Goal: Task Accomplishment & Management: Complete application form

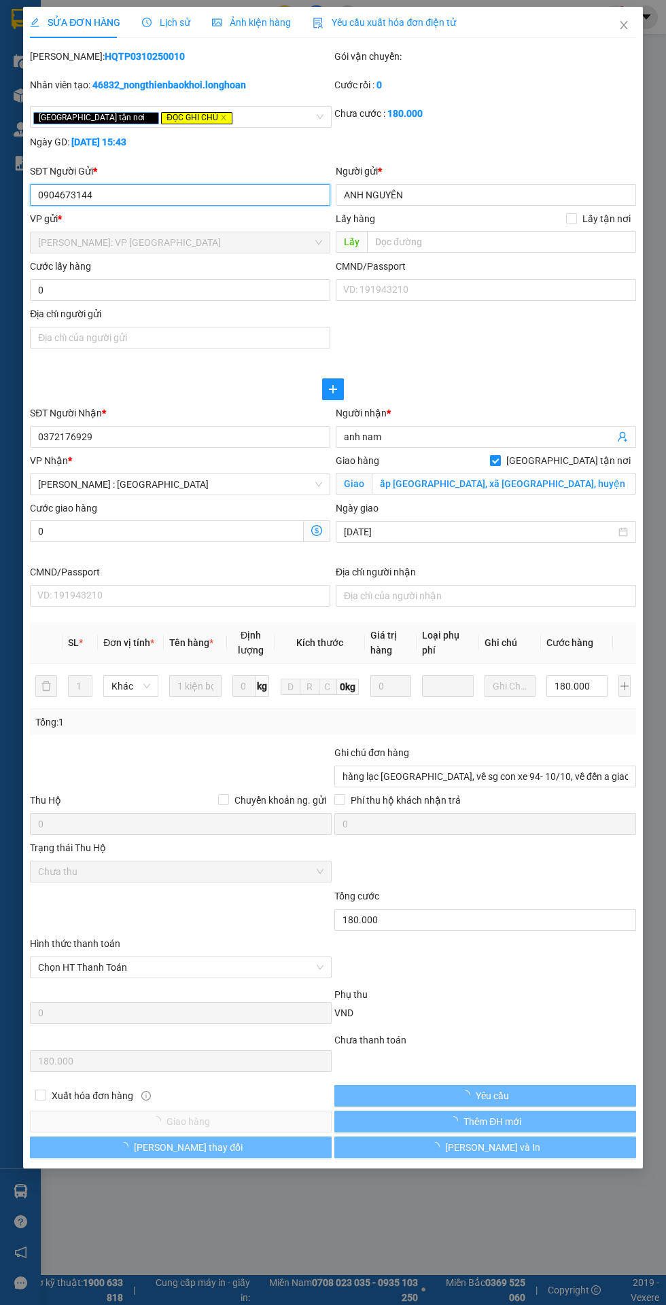
type input "0904673144"
type input "ANH NGUYÊN"
type input "0372176929"
type input "anh nam"
checkbox input "true"
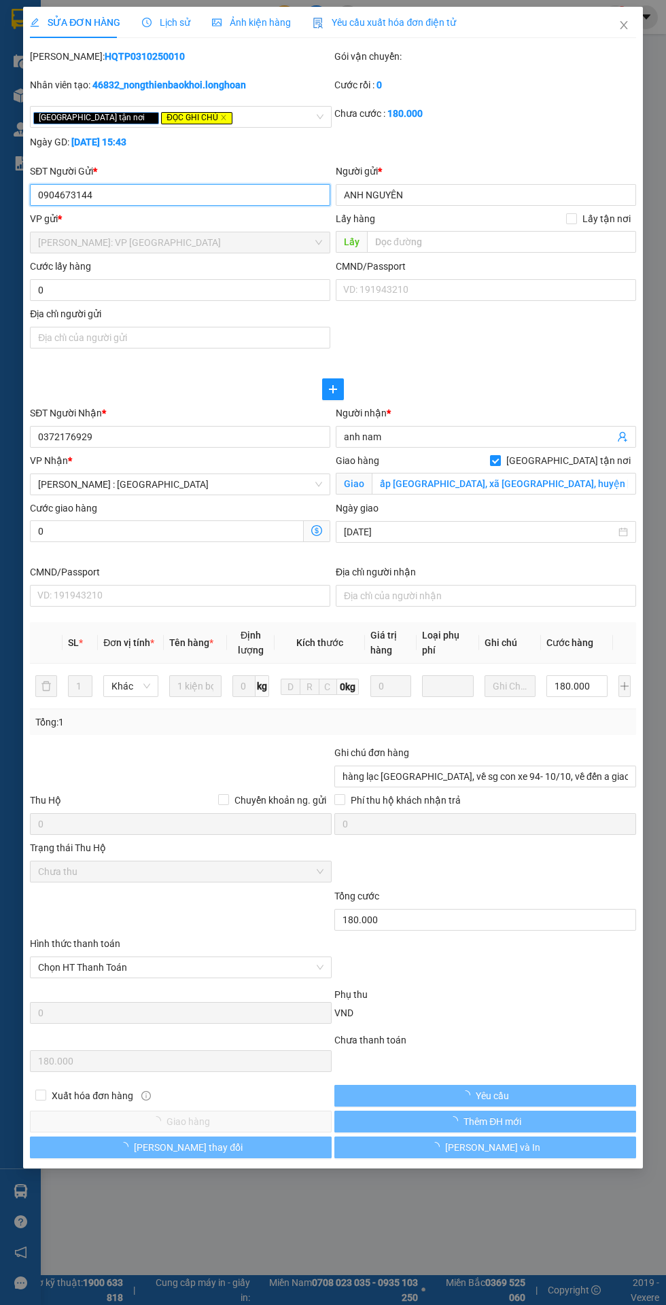
type input "ấp [GEOGRAPHIC_DATA], xã [GEOGRAPHIC_DATA], huyện [GEOGRAPHIC_DATA], [GEOGRAPHI…"
type input "hàng lạc [GEOGRAPHIC_DATA], về sg con xe 94- 10/10, về đến a giao luôn nhé"
type input "0"
type input "180.000"
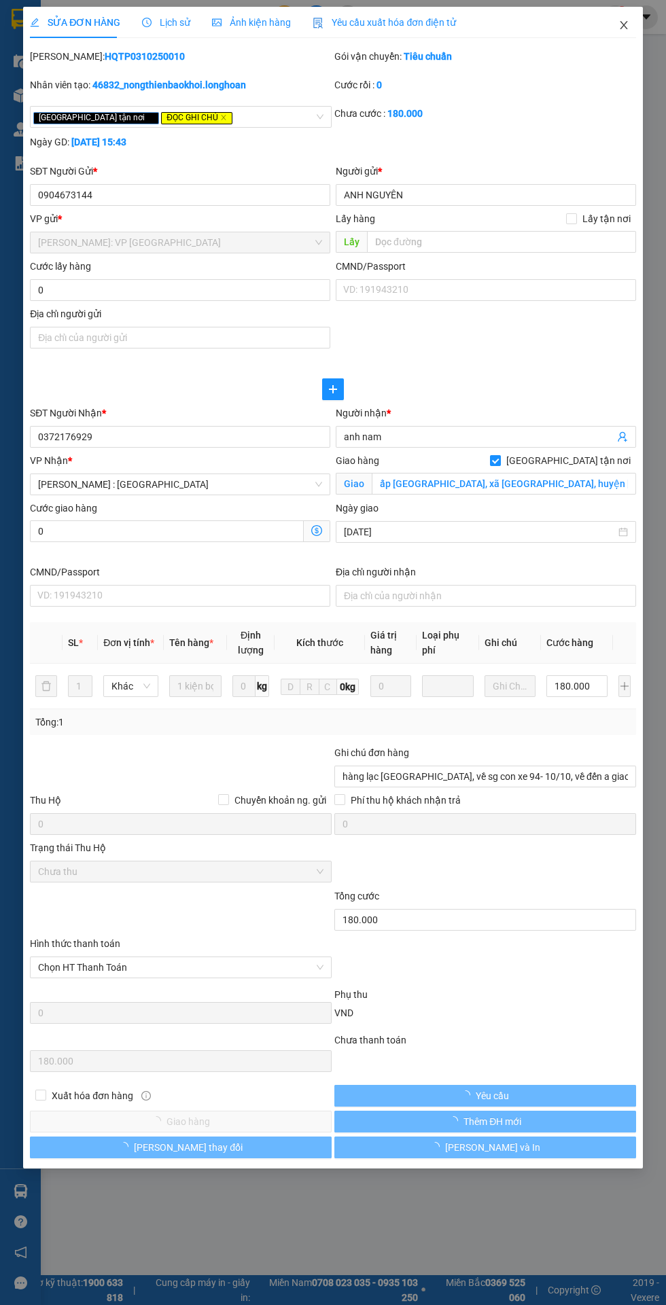
click at [627, 22] on icon "close" at bounding box center [623, 25] width 11 height 11
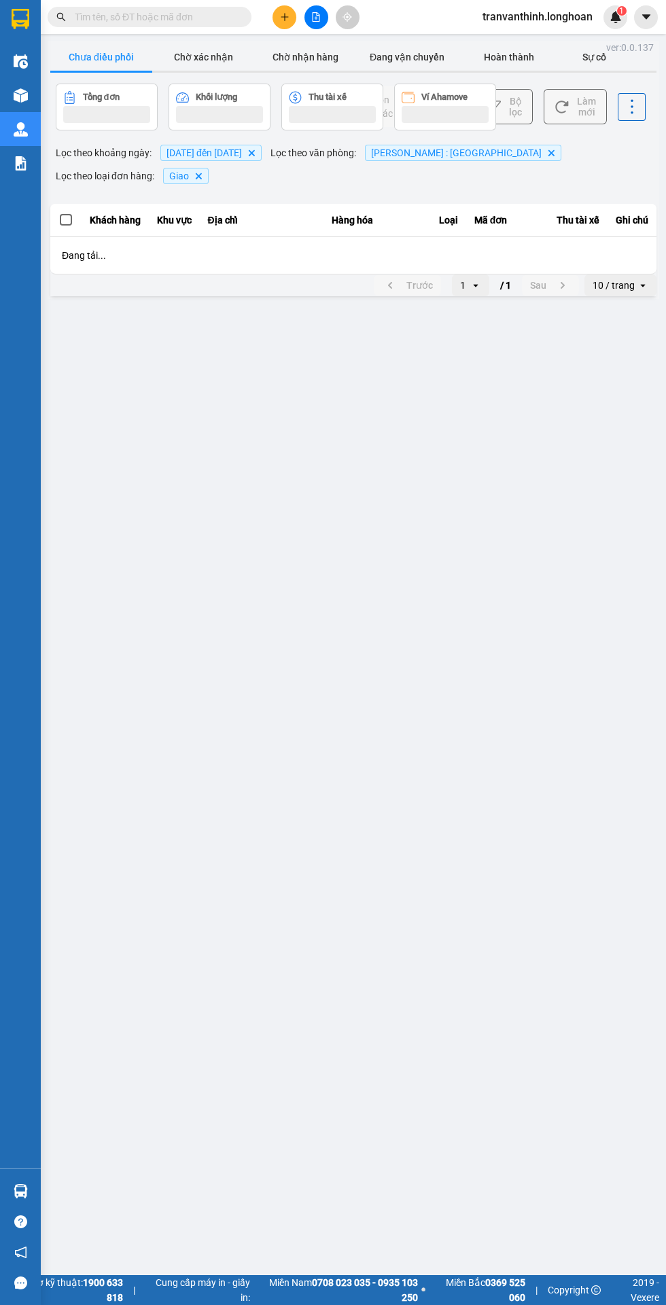
click at [184, 16] on input "text" at bounding box center [155, 17] width 160 height 15
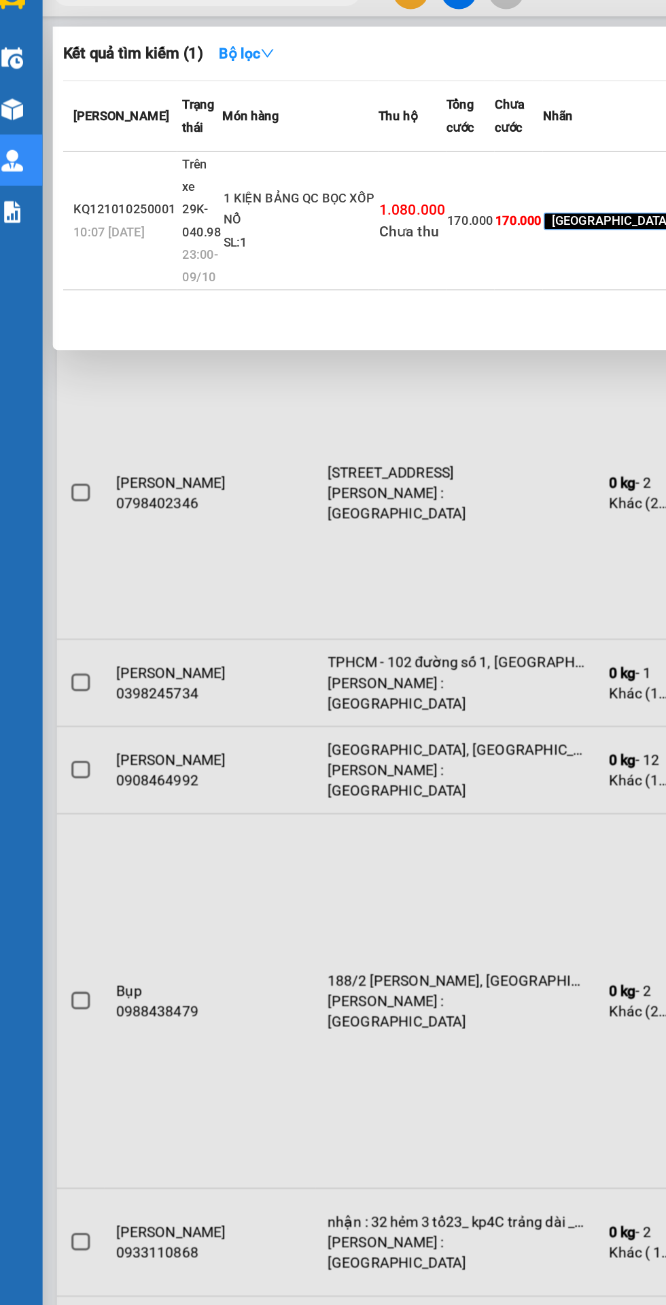
type input "233405"
